Goal: Information Seeking & Learning: Learn about a topic

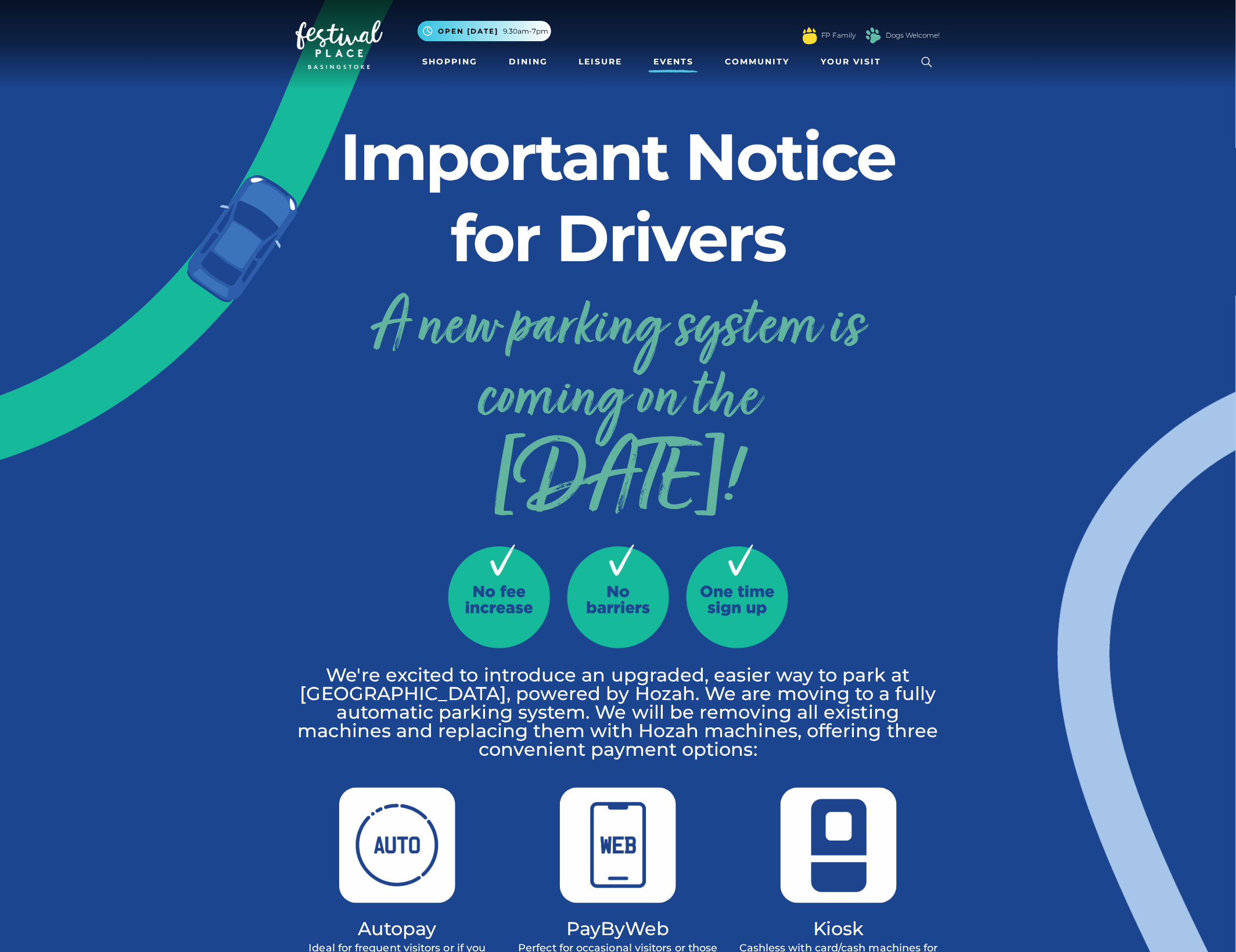
click at [659, 63] on link "Events" at bounding box center [673, 62] width 49 height 22
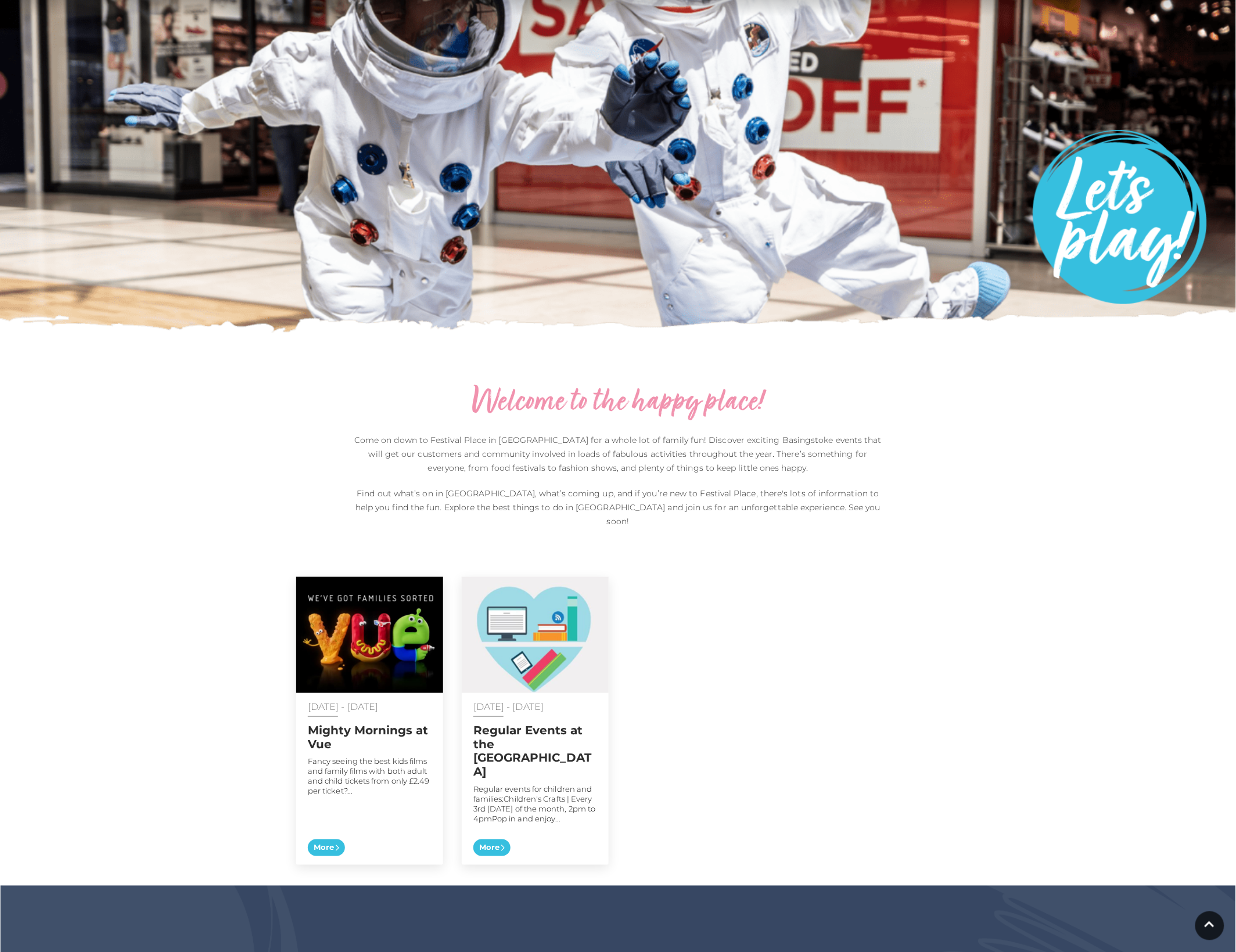
scroll to position [72, 0]
click at [523, 643] on img at bounding box center [535, 632] width 155 height 122
